Goal: Navigation & Orientation: Find specific page/section

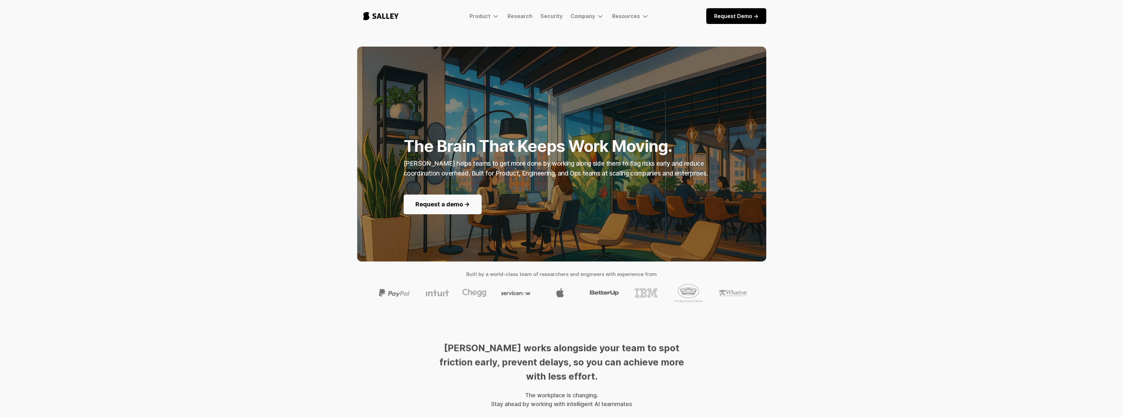
click at [387, 26] on img "home" at bounding box center [381, 16] width 48 height 22
click at [386, 16] on img "home" at bounding box center [381, 16] width 48 height 22
click at [486, 21] on div "Product [PERSON_NAME] Early access to our human behavior-aware AI agent to empo…" at bounding box center [561, 16] width 409 height 22
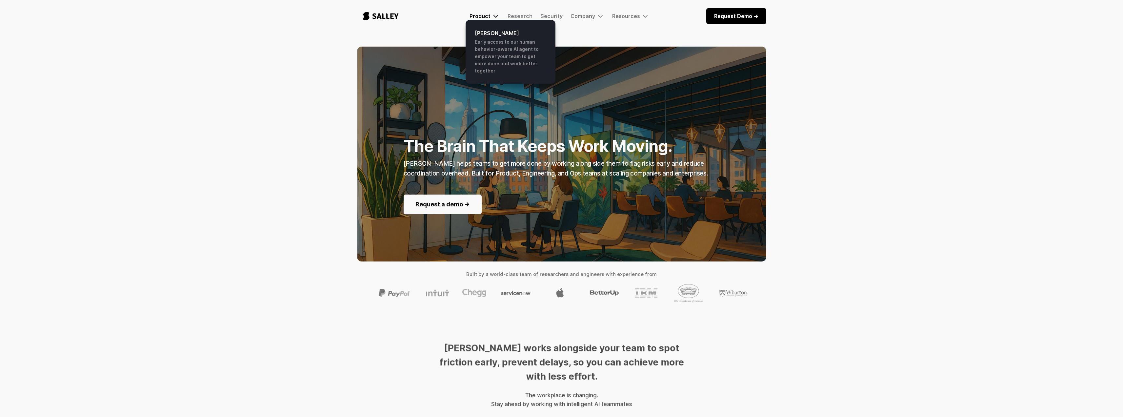
click at [488, 18] on div "Product" at bounding box center [479, 16] width 21 height 7
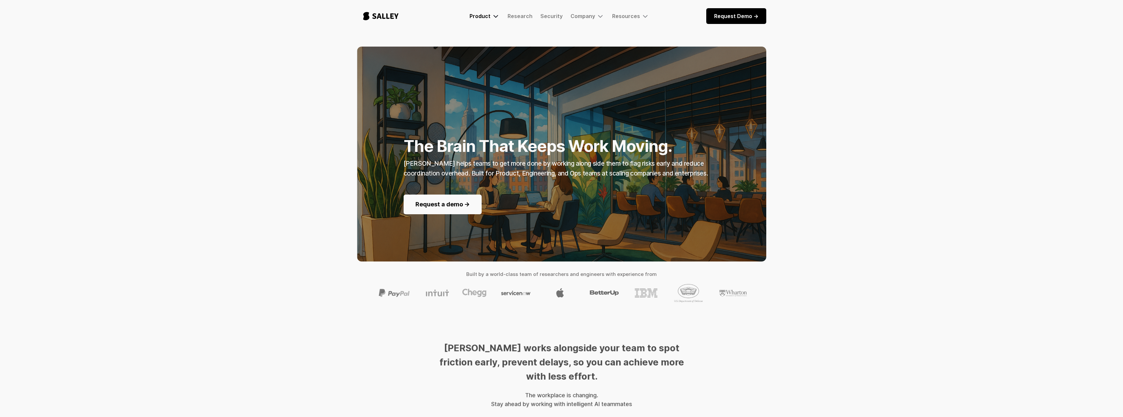
click at [488, 18] on div "Product" at bounding box center [479, 16] width 21 height 7
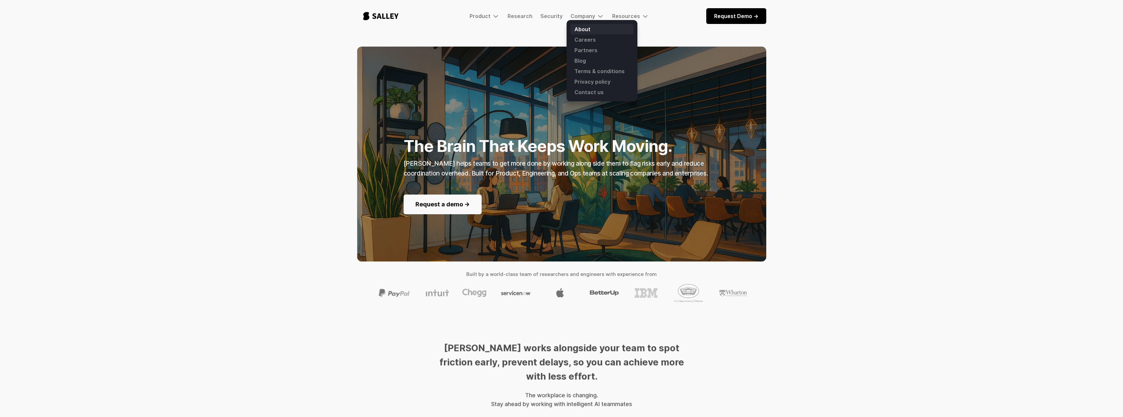
click at [585, 28] on link "About" at bounding box center [601, 29] width 63 height 10
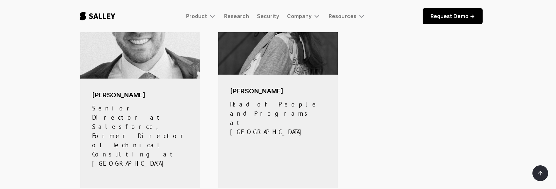
scroll to position [820, 0]
